Goal: Task Accomplishment & Management: Manage account settings

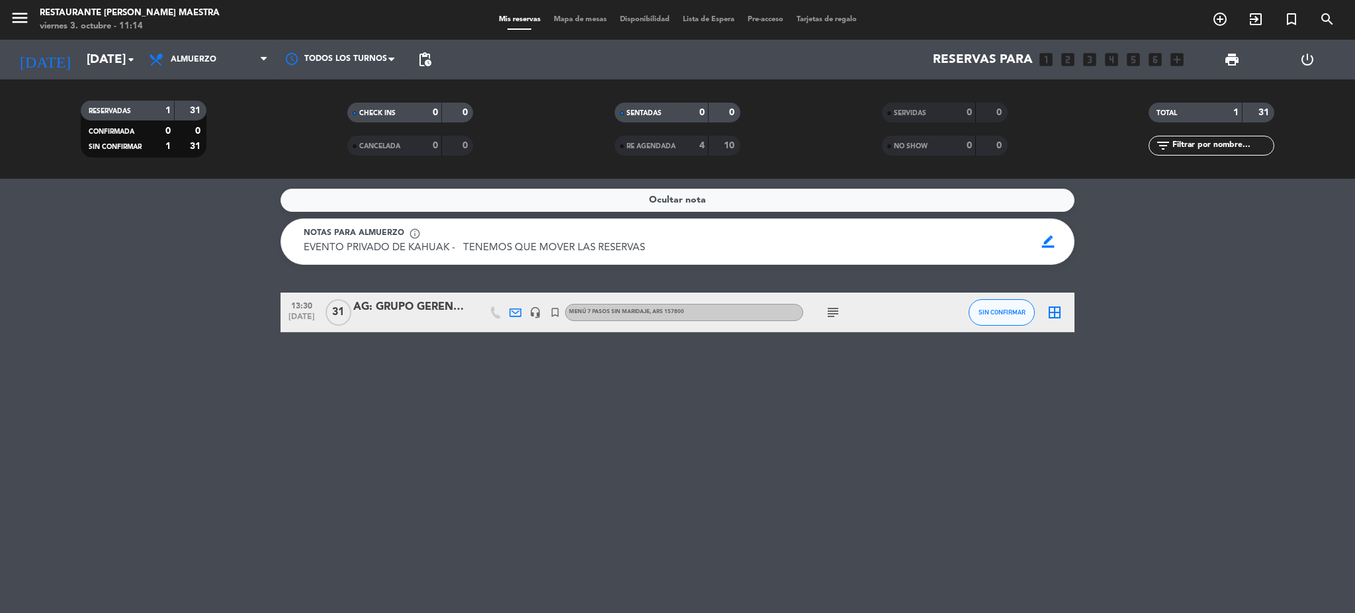
click at [565, 22] on span "Mapa de mesas" at bounding box center [580, 19] width 66 height 7
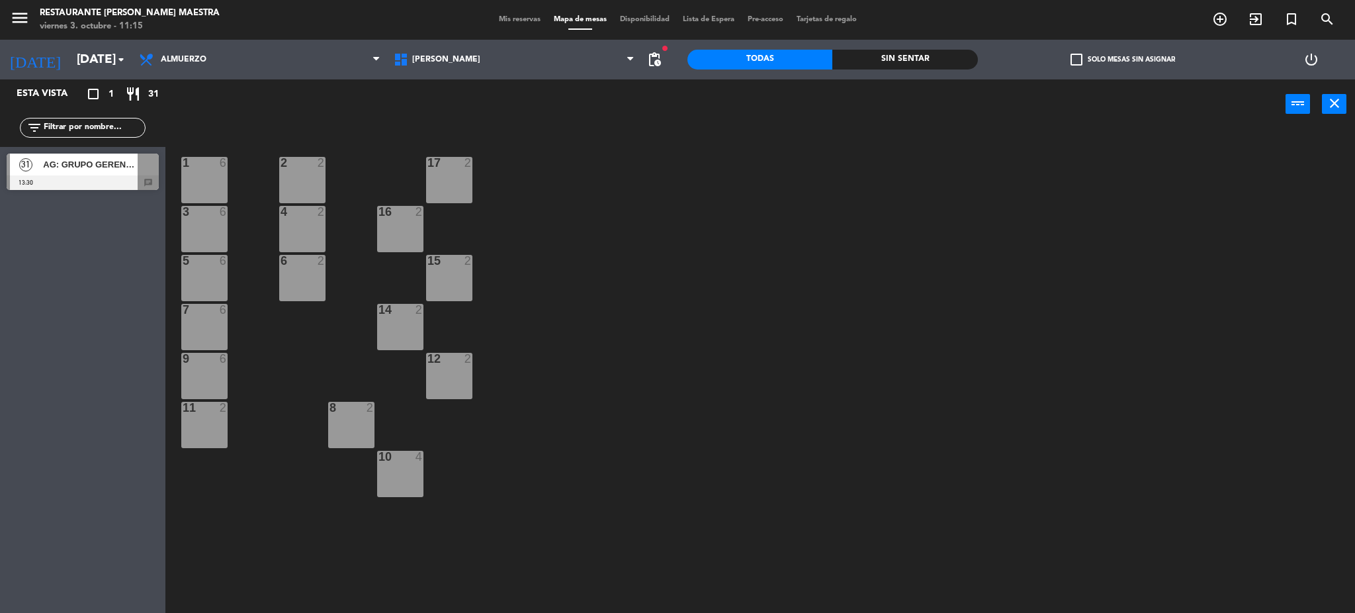
click at [512, 21] on span "Mis reservas" at bounding box center [519, 19] width 55 height 7
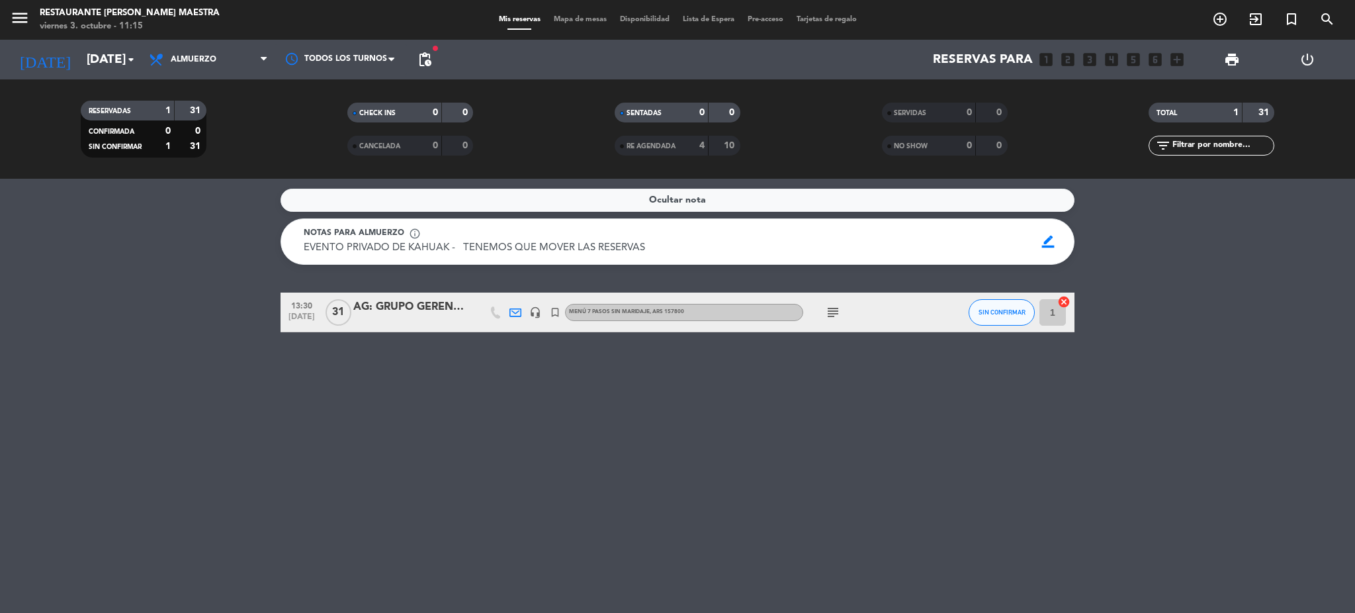
click at [555, 312] on icon "turned_in_not" at bounding box center [555, 312] width 12 height 12
click at [535, 312] on icon "headset_mic" at bounding box center [535, 312] width 12 height 12
click at [554, 316] on icon "turned_in_not" at bounding box center [555, 312] width 12 height 12
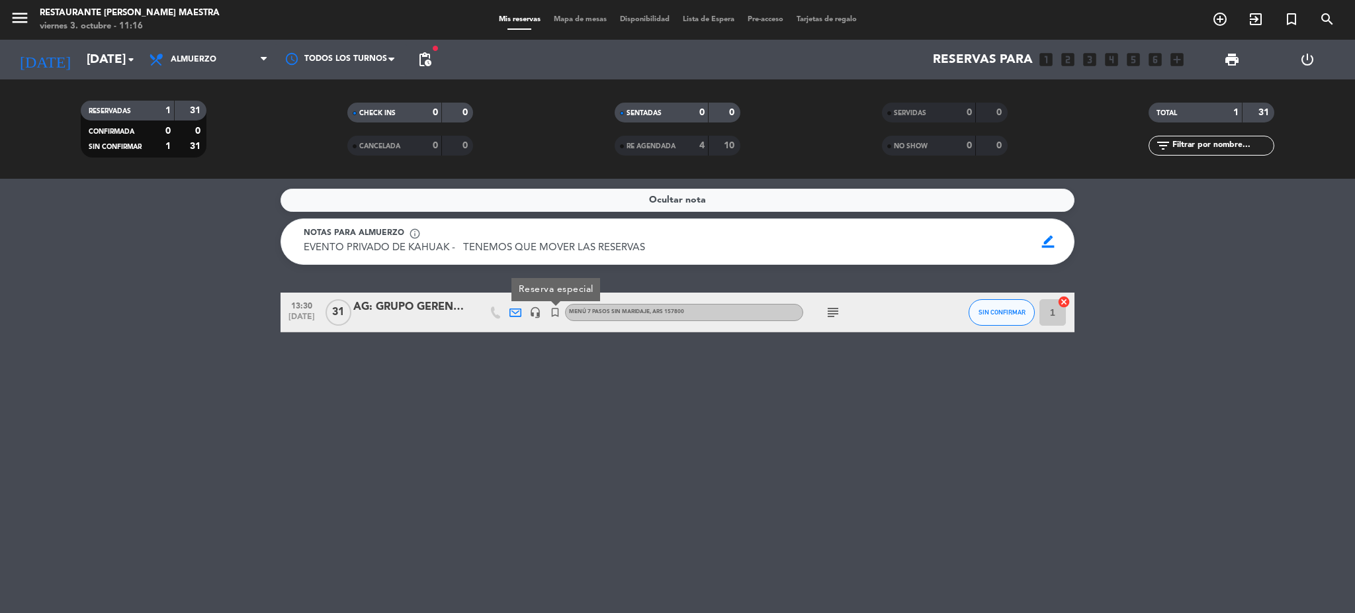
click at [554, 316] on icon "turned_in_not" at bounding box center [555, 312] width 12 height 12
